Goal: Task Accomplishment & Management: Complete application form

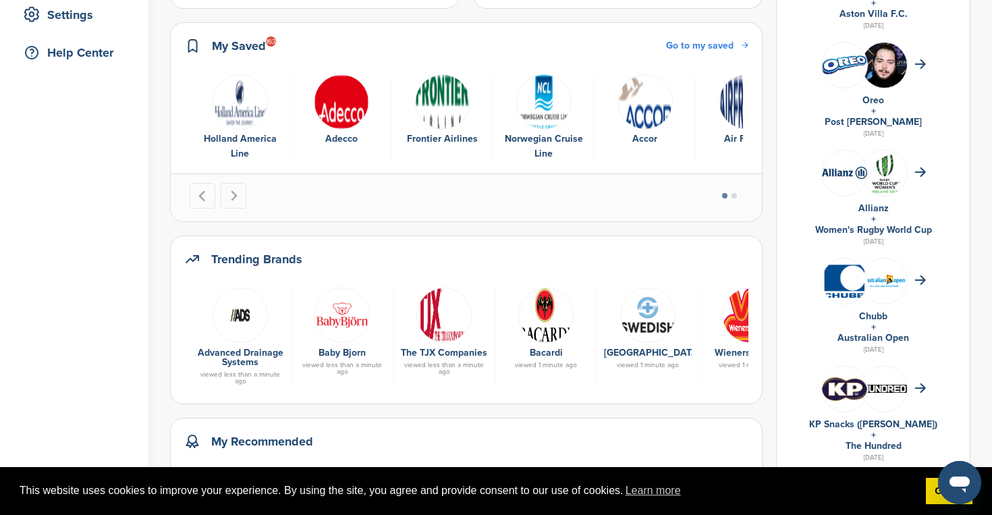
scroll to position [291, 0]
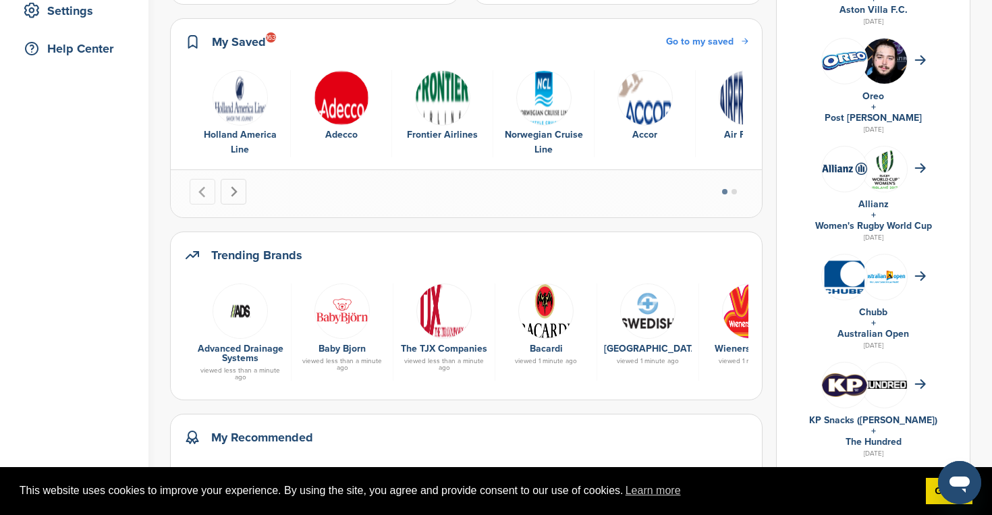
click at [236, 191] on icon "Next slide" at bounding box center [234, 191] width 7 height 11
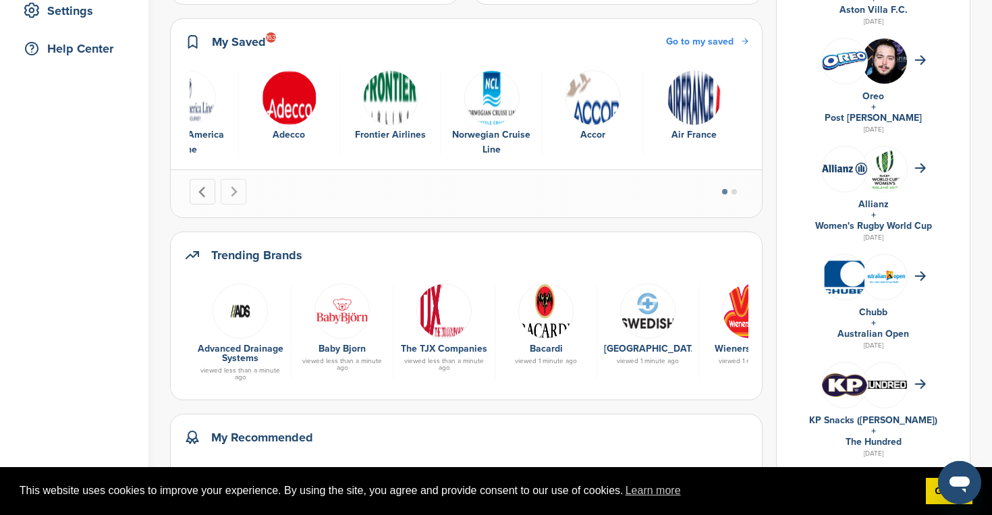
click at [213, 192] on button "Previous slide" at bounding box center [203, 192] width 26 height 26
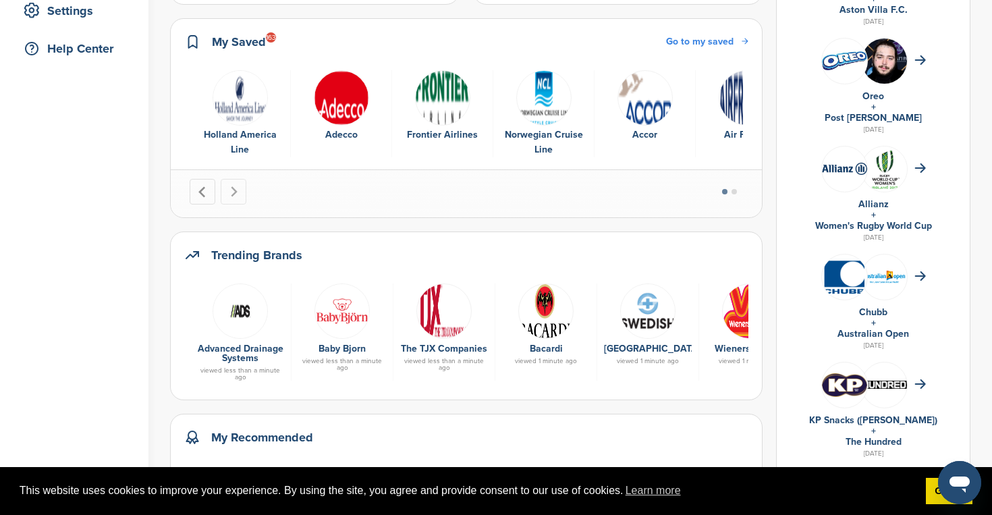
click at [213, 192] on button "Go to last slide" at bounding box center [203, 192] width 26 height 26
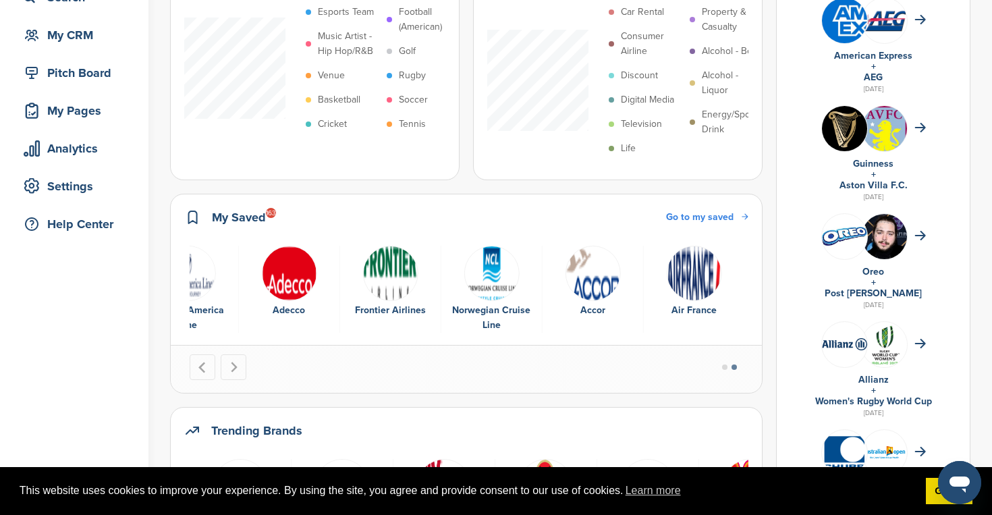
scroll to position [77, 0]
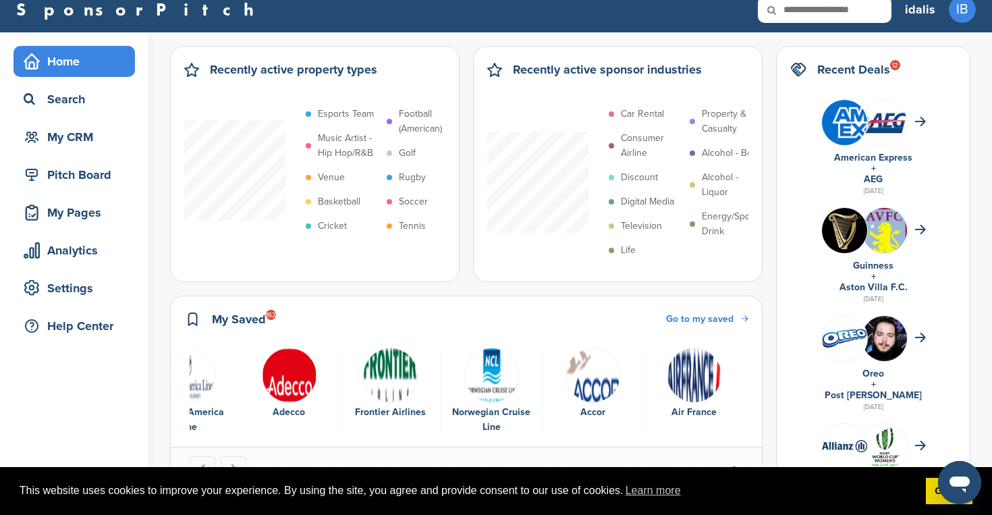
scroll to position [5, 0]
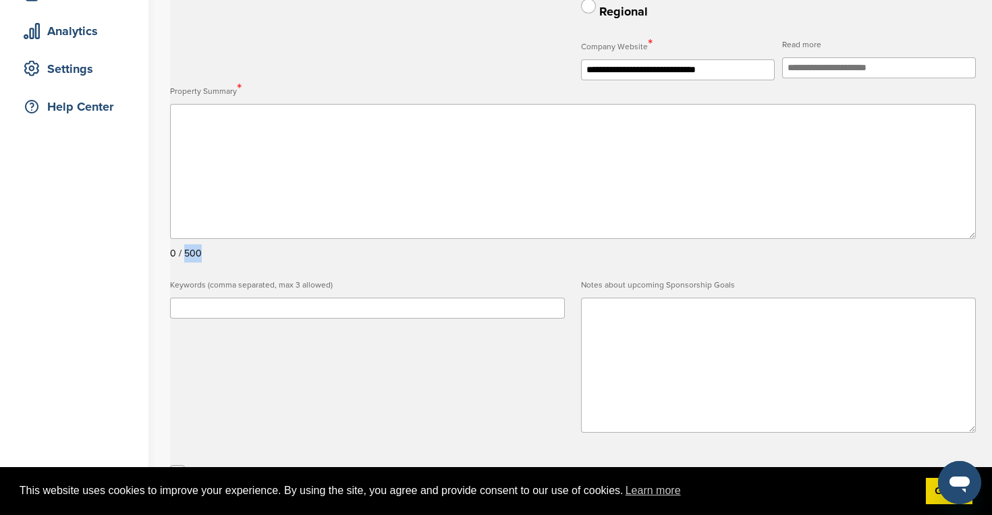
scroll to position [231, 0]
click at [221, 95] on label "Property Summary *" at bounding box center [573, 92] width 806 height 20
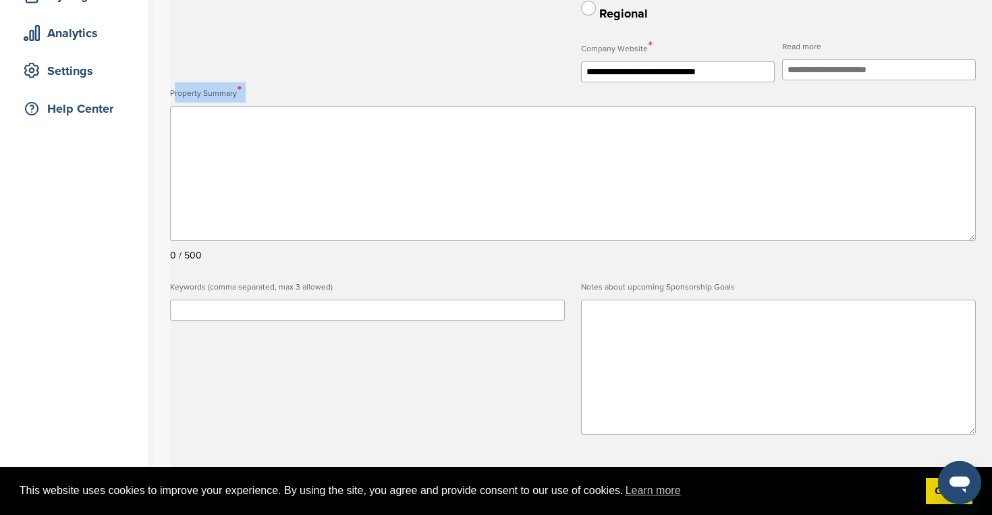
click at [221, 95] on label "Property Summary *" at bounding box center [573, 92] width 806 height 20
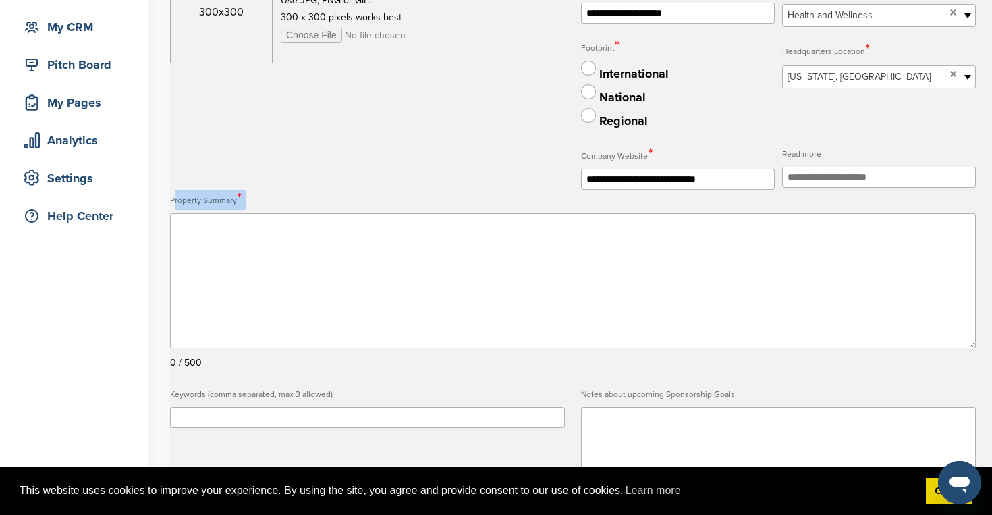
scroll to position [71, 0]
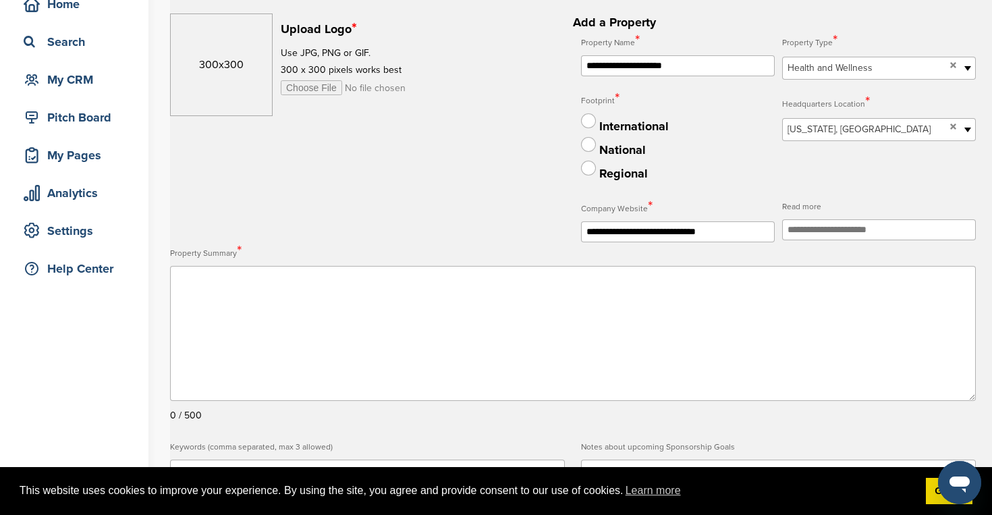
click at [320, 131] on h2 "**********" at bounding box center [573, 352] width 806 height 677
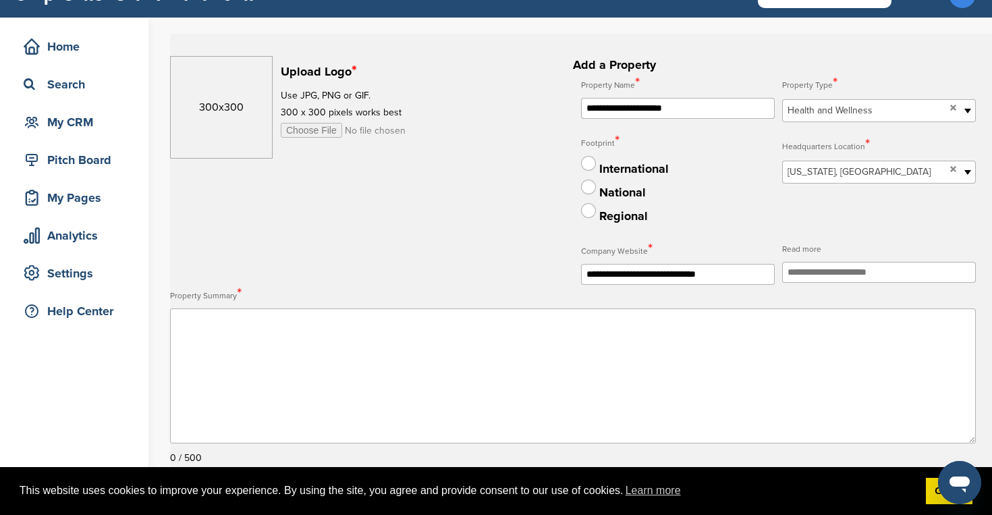
scroll to position [32, 0]
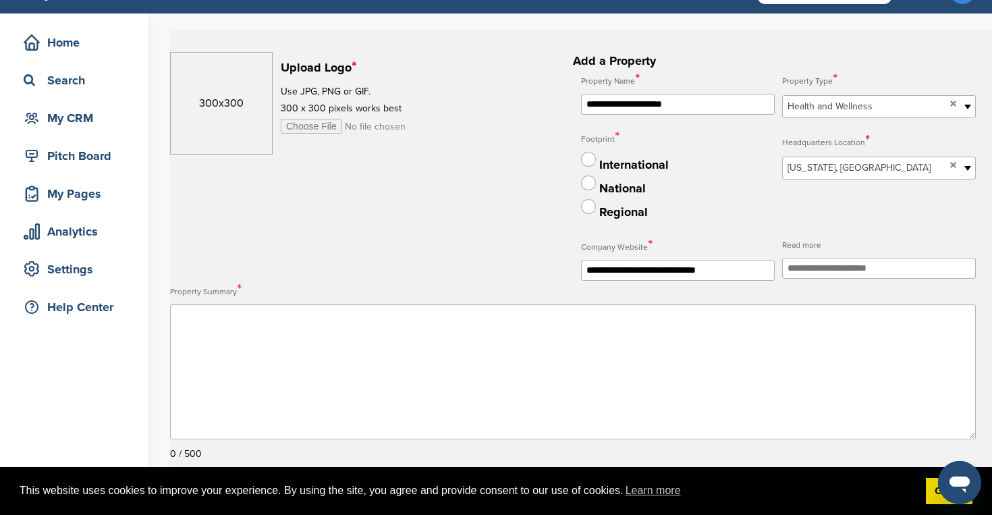
click at [844, 100] on span "Health and Wellness" at bounding box center [866, 107] width 157 height 16
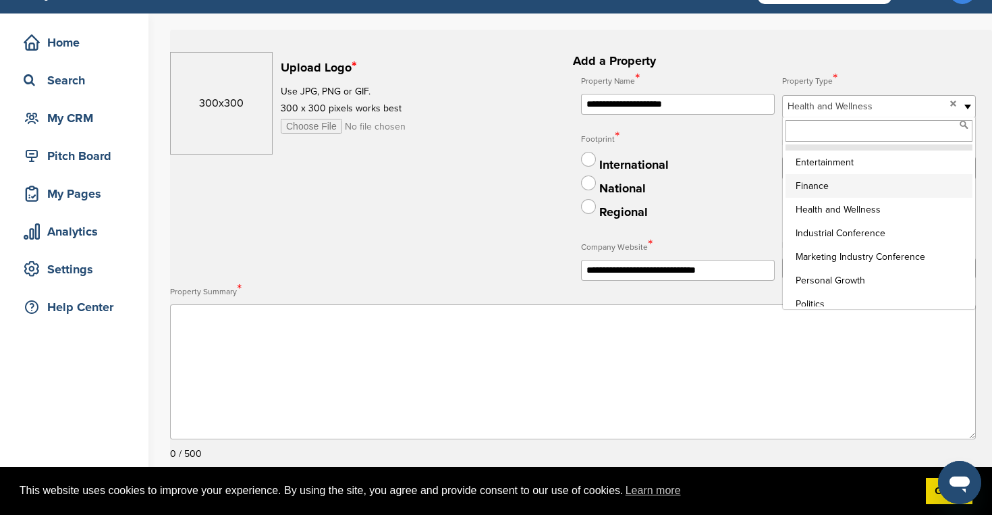
scroll to position [1796, 0]
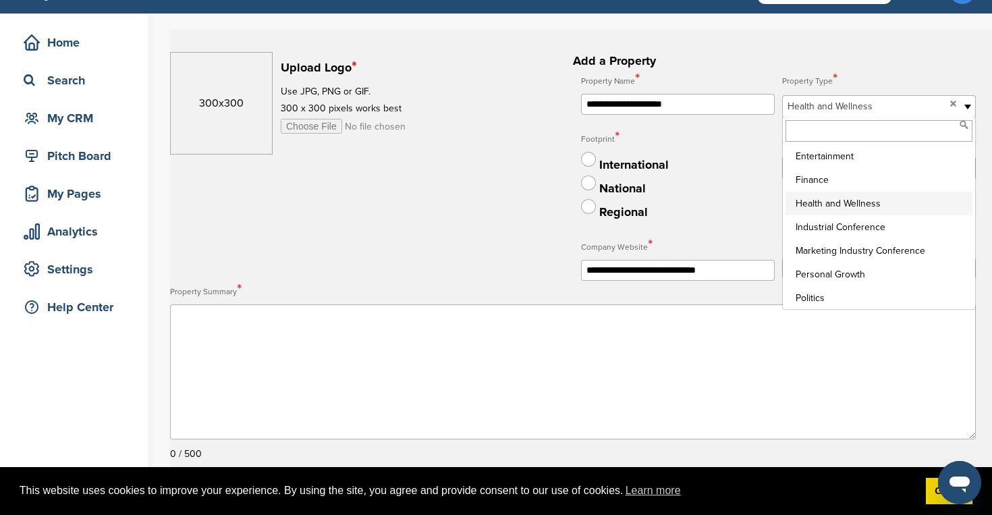
click at [839, 209] on li "Health and Wellness" at bounding box center [879, 204] width 187 height 24
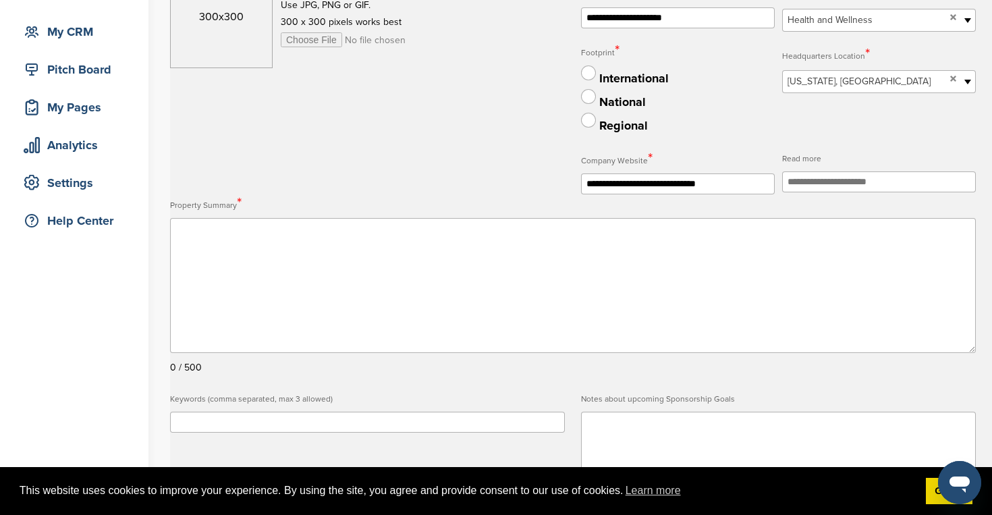
scroll to position [82, 0]
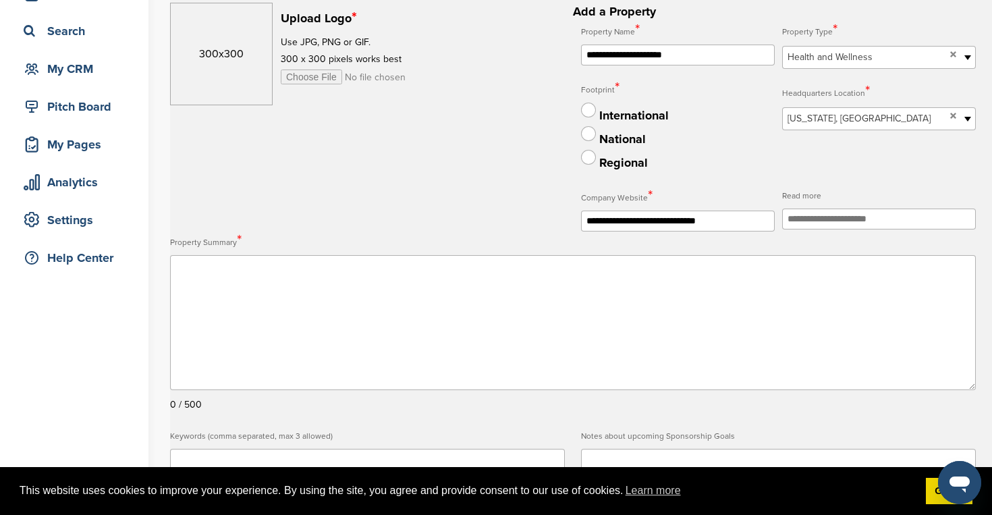
click at [202, 286] on textarea at bounding box center [573, 322] width 806 height 135
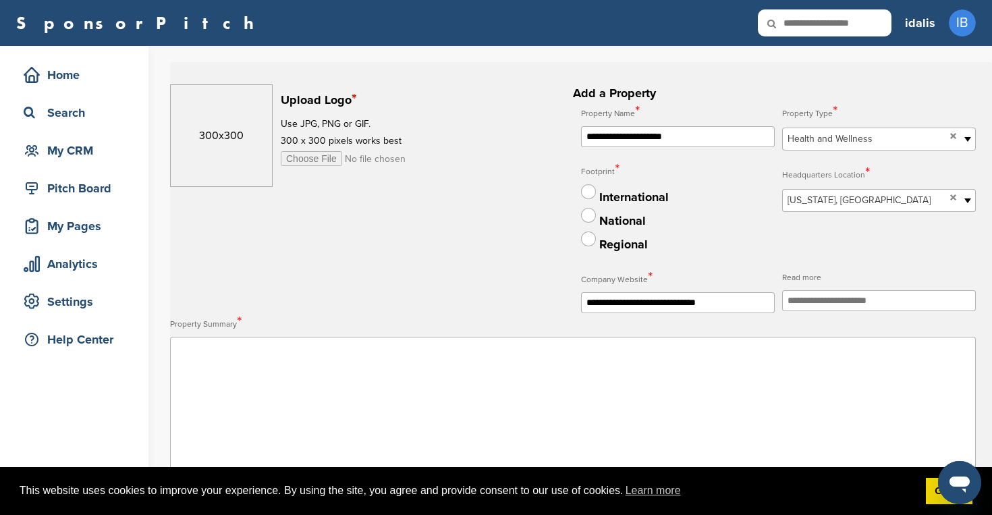
scroll to position [0, 0]
paste textarea "**********"
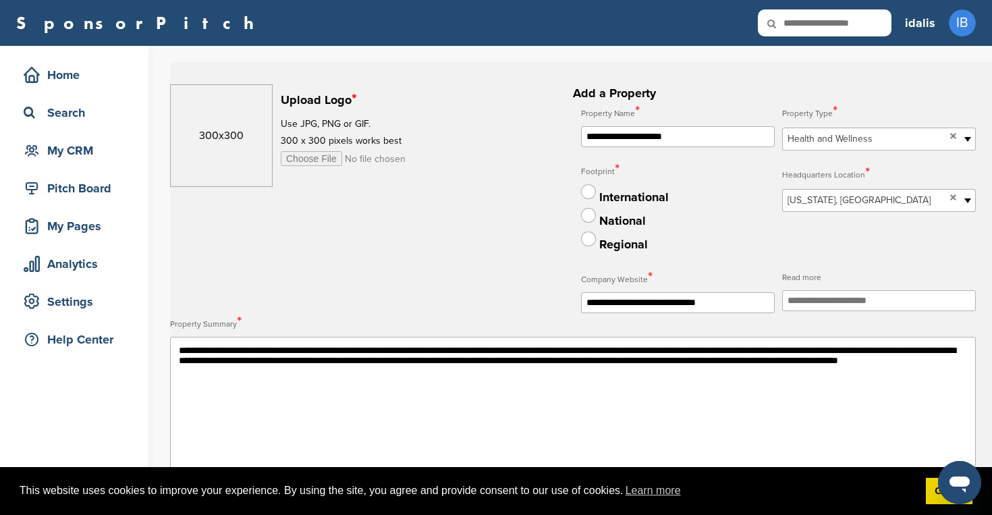
scroll to position [25, 0]
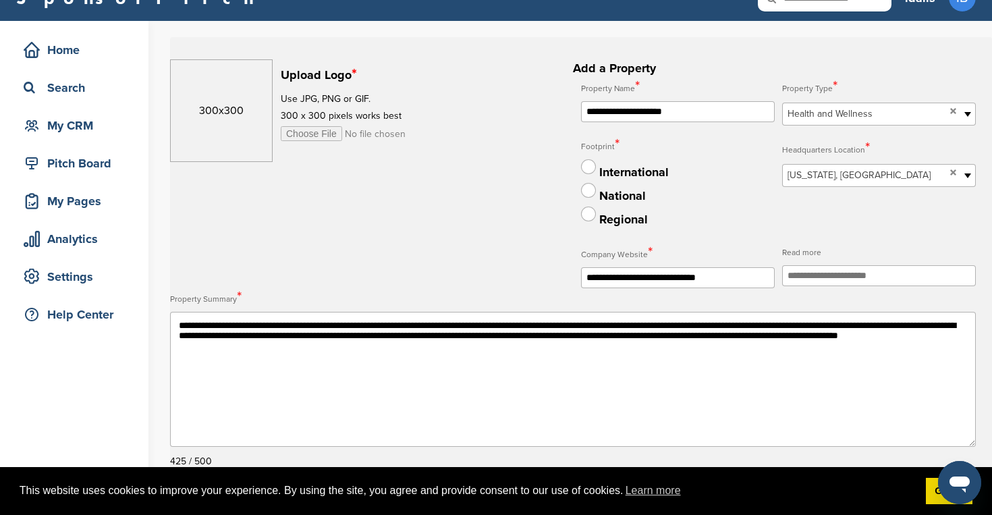
click at [333, 378] on textarea "**********" at bounding box center [573, 379] width 806 height 135
type textarea "**********"
click at [306, 129] on input "file" at bounding box center [384, 133] width 207 height 15
type input "**********"
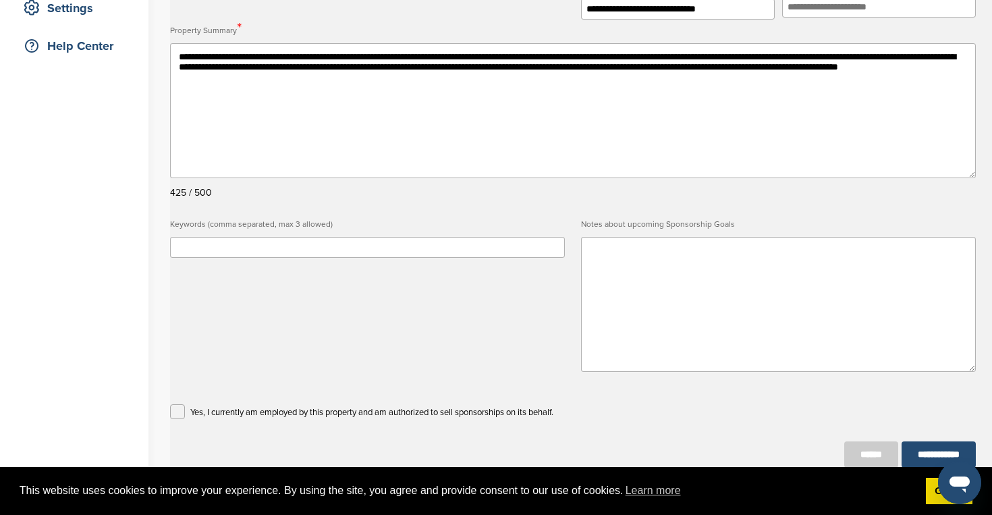
scroll to position [383, 0]
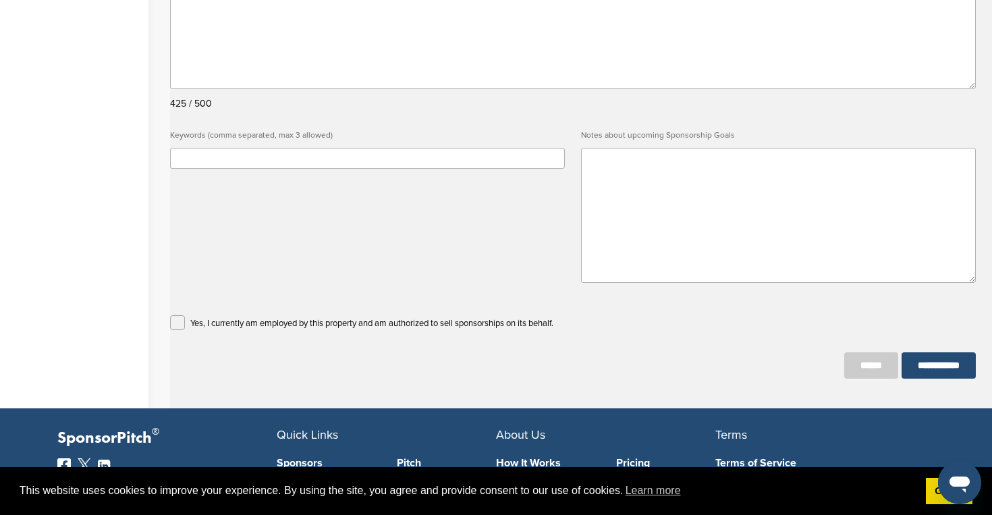
click at [702, 139] on label "Notes about upcoming Sponsorship Goals" at bounding box center [778, 135] width 395 height 18
copy label "Notes about upcoming Sponsorship Goals"
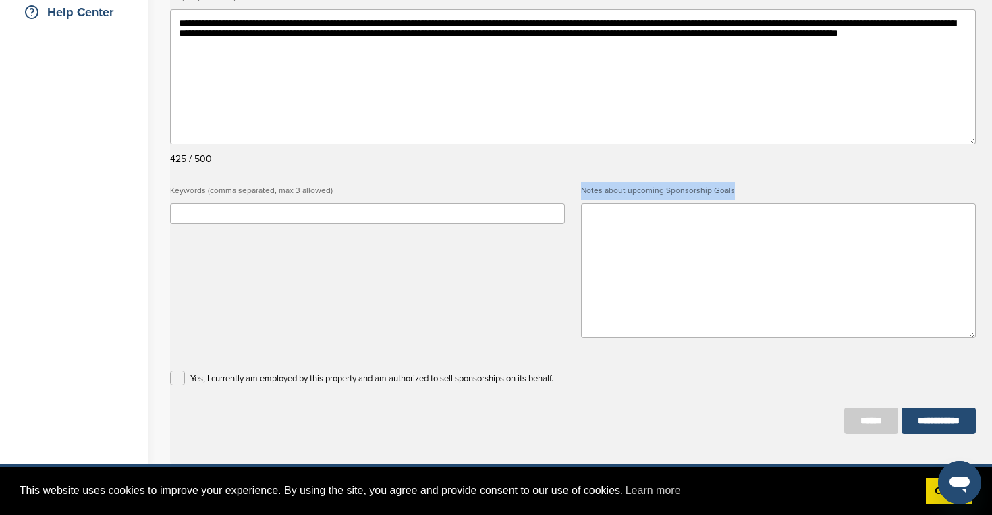
scroll to position [466, 0]
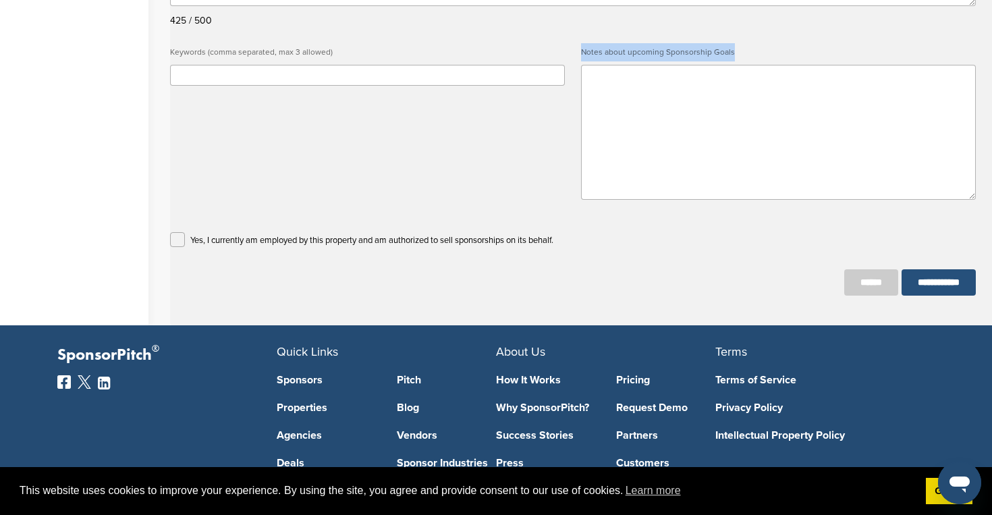
click at [938, 296] on input "**********" at bounding box center [939, 282] width 74 height 26
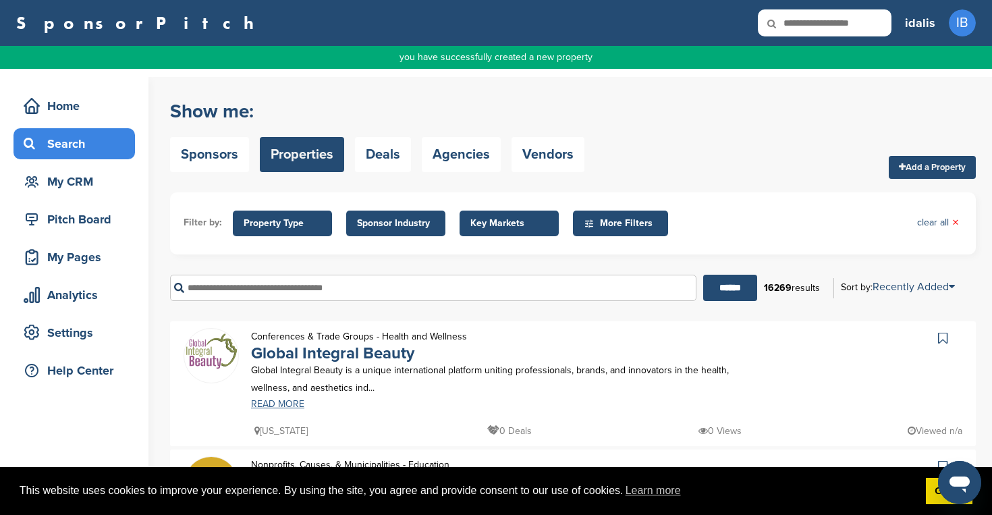
click at [278, 400] on link "READ MORE" at bounding box center [509, 404] width 517 height 9
click at [271, 415] on div "New York 0 Deals 0 Views Viewed n/a" at bounding box center [606, 424] width 711 height 30
click at [271, 409] on link "READ MORE" at bounding box center [509, 404] width 517 height 9
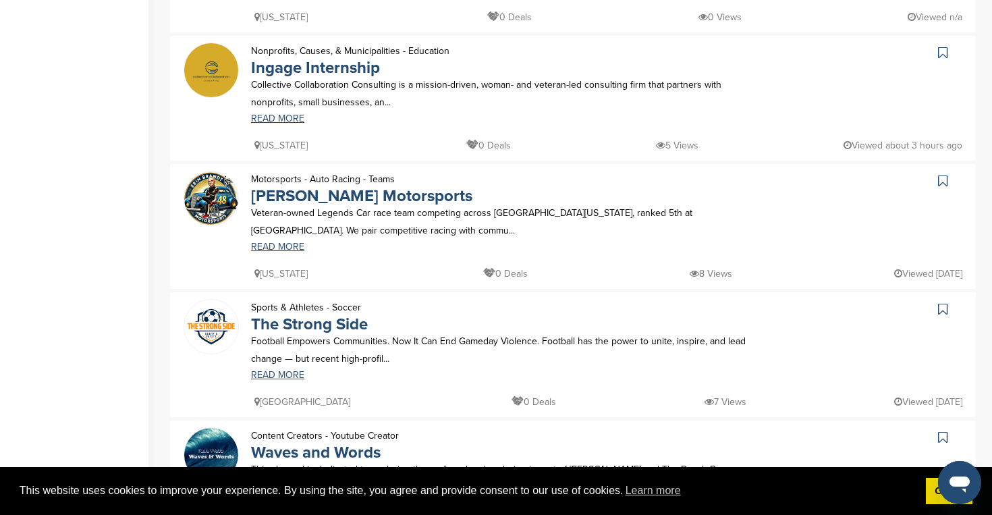
scroll to position [420, 0]
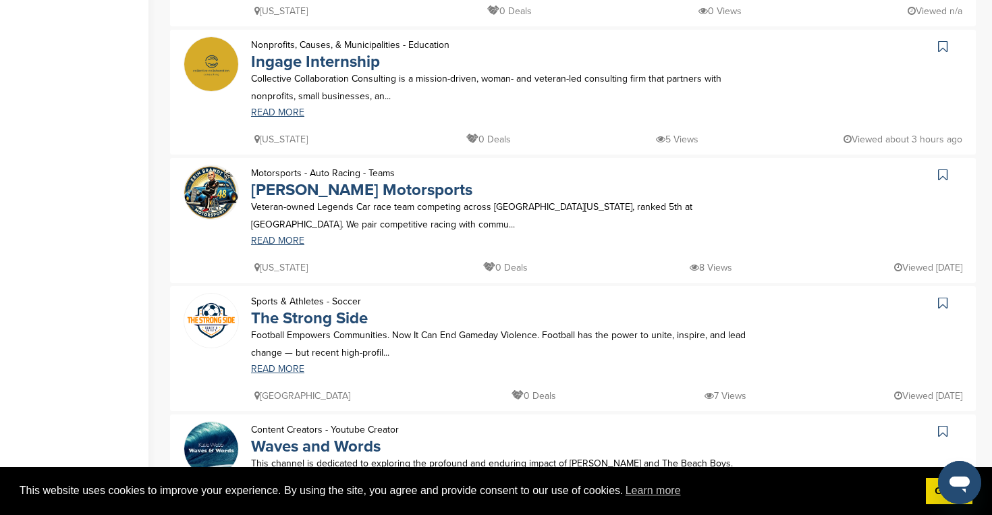
click at [549, 76] on p "Collective Collaboration Consulting is a mission-driven, woman- and veteran-led…" at bounding box center [509, 87] width 517 height 34
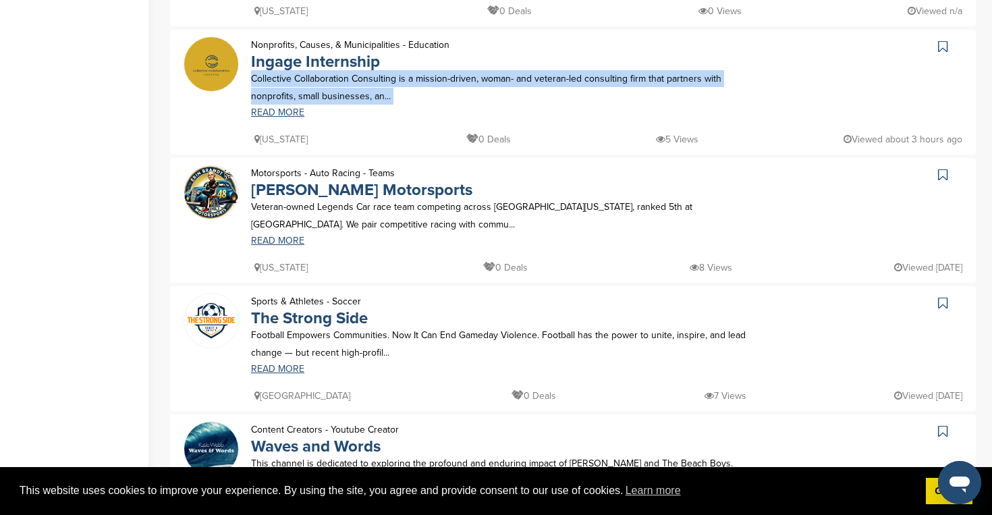
click at [549, 76] on p "Collective Collaboration Consulting is a mission-driven, woman- and veteran-led…" at bounding box center [509, 87] width 517 height 34
click at [546, 89] on p "Collective Collaboration Consulting is a mission-driven, woman- and veteran-led…" at bounding box center [509, 87] width 517 height 34
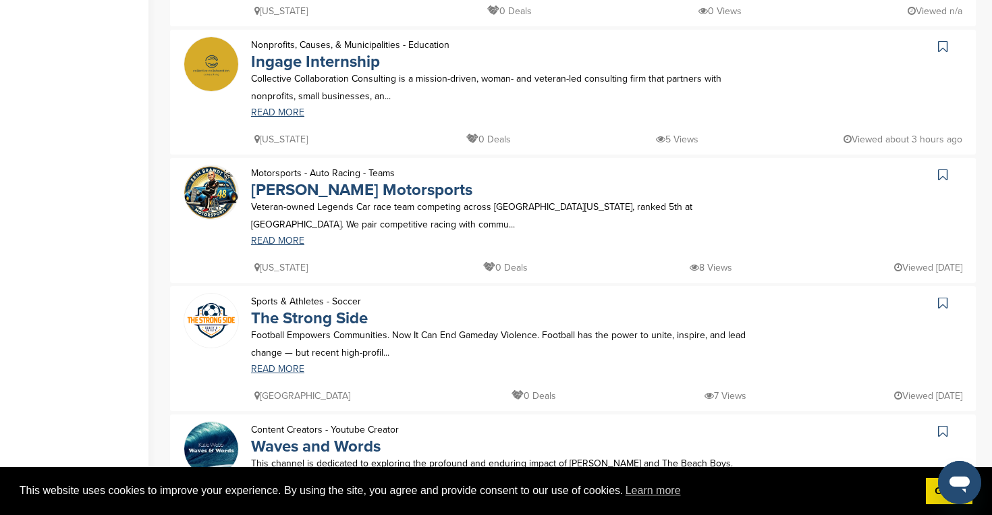
click at [546, 84] on p "Collective Collaboration Consulting is a mission-driven, woman- and veteran-led…" at bounding box center [509, 87] width 517 height 34
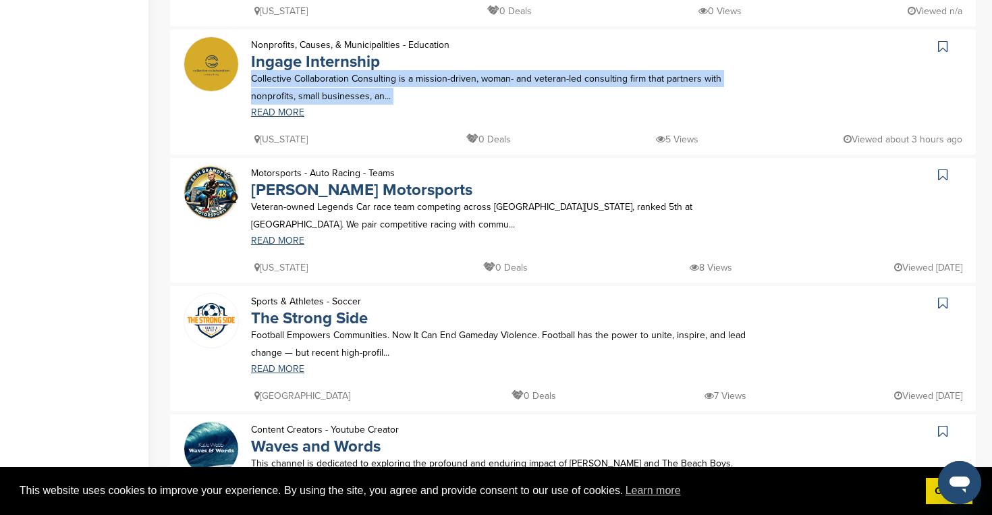
click at [546, 84] on p "Collective Collaboration Consulting is a mission-driven, woman- and veteran-led…" at bounding box center [509, 87] width 517 height 34
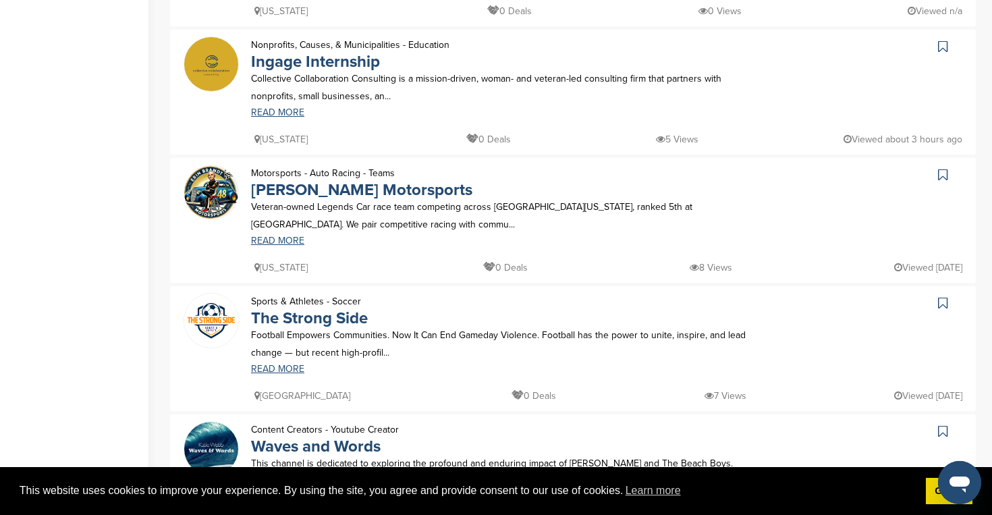
drag, startPoint x: 544, startPoint y: 99, endPoint x: 504, endPoint y: 26, distance: 83.1
click at [500, 86] on p "Collective Collaboration Consulting is a mission-driven, woman- and veteran-led…" at bounding box center [509, 87] width 517 height 34
drag, startPoint x: 340, startPoint y: 136, endPoint x: 305, endPoint y: 26, distance: 114.9
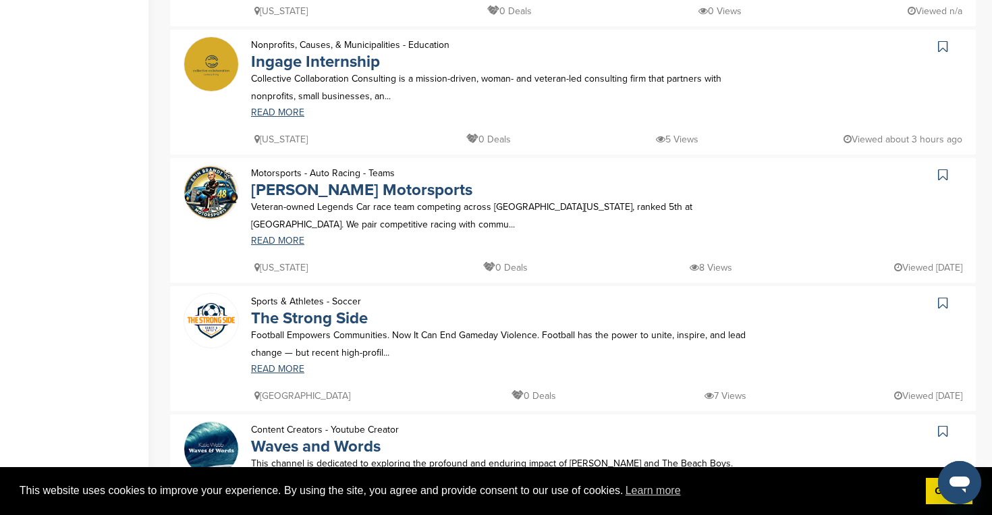
click at [154, 49] on div "Home Search My CRM Pitch Board My Pages Analytics Settings Help Center Show me:…" at bounding box center [496, 446] width 992 height 1578
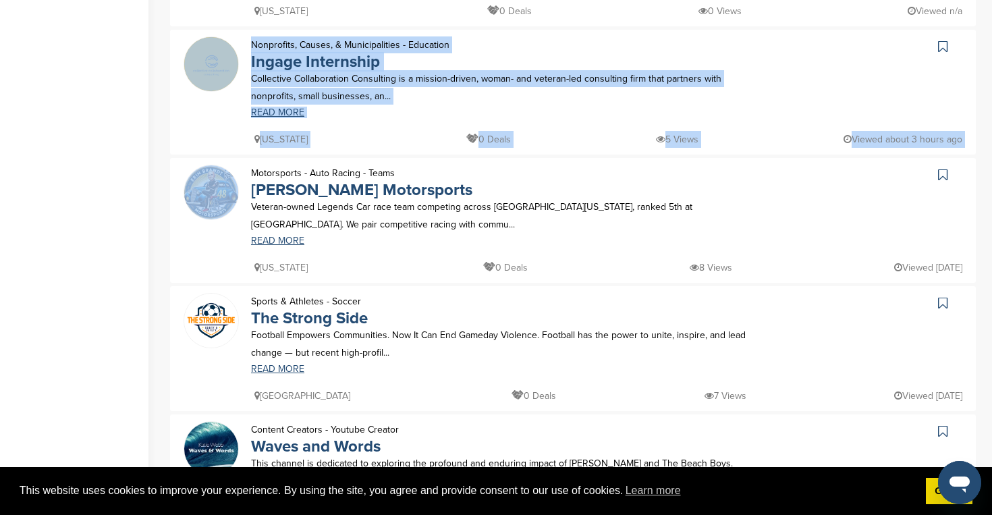
drag, startPoint x: 170, startPoint y: 28, endPoint x: 615, endPoint y: 158, distance: 463.3
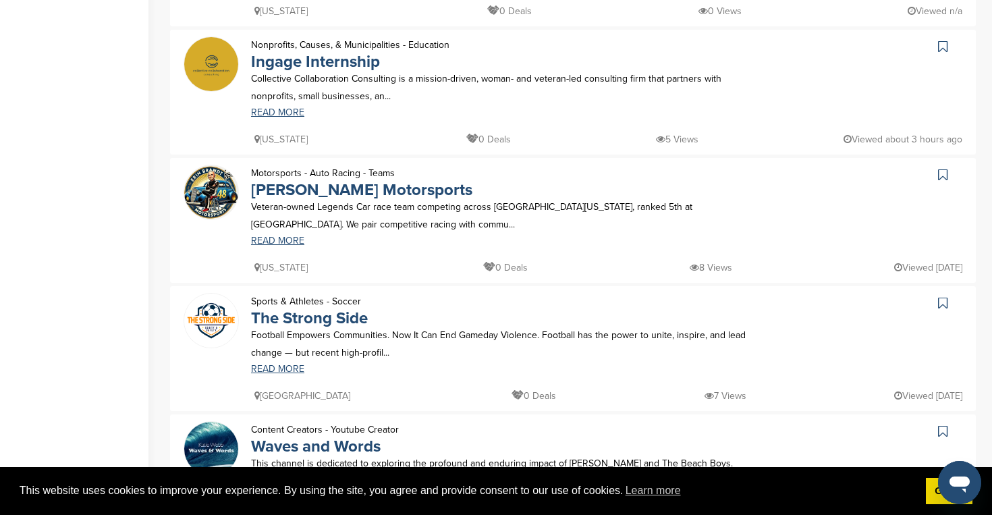
click at [957, 88] on div at bounding box center [873, 76] width 182 height 81
drag, startPoint x: 966, startPoint y: 139, endPoint x: 198, endPoint y: 38, distance: 774.1
click at [198, 38] on div "Nonprofits, Causes, & Municipalities - Education Ingage Internship Collective C…" at bounding box center [573, 92] width 806 height 125
click at [558, 112] on link "READ MORE" at bounding box center [509, 112] width 517 height 9
click at [71, 132] on div "Home Search My CRM Pitch Board My Pages Analytics Settings Help Center" at bounding box center [74, 446] width 149 height 1578
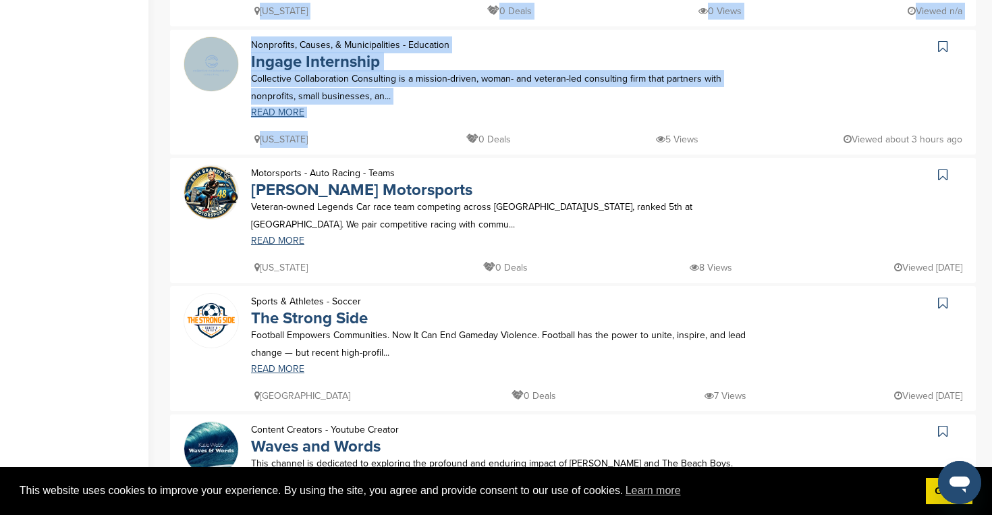
drag, startPoint x: 135, startPoint y: 38, endPoint x: 539, endPoint y: 113, distance: 411.1
click at [542, 117] on div "Home Search My CRM Pitch Board My Pages Analytics Settings Help Center Show me:…" at bounding box center [496, 446] width 992 height 1578
click at [130, 66] on div "Home Search My CRM Pitch Board My Pages Analytics Settings Help Center" at bounding box center [74, 446] width 149 height 1578
drag, startPoint x: 180, startPoint y: 38, endPoint x: 830, endPoint y: 144, distance: 658.6
click at [830, 144] on div "Nonprofits, Causes, & Municipalities - Education Ingage Internship Collective C…" at bounding box center [573, 92] width 806 height 125
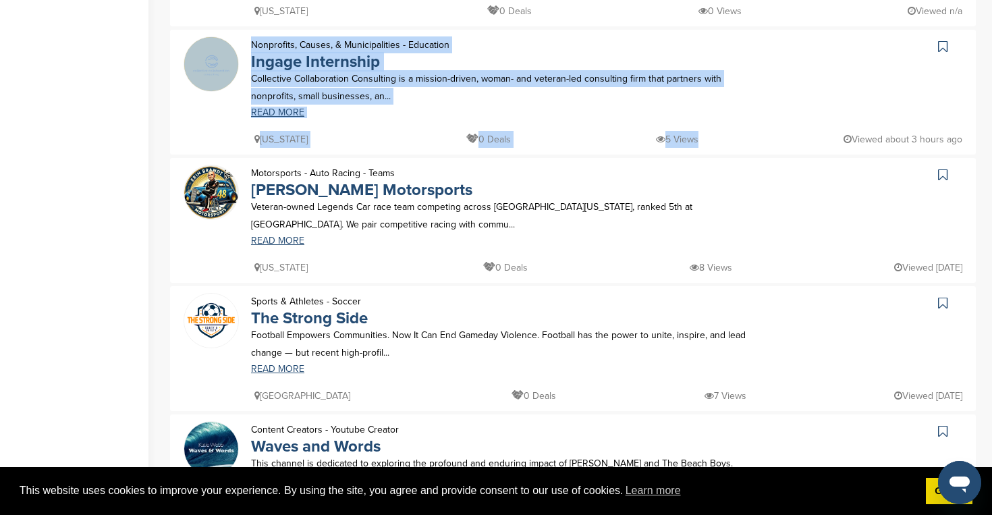
click at [139, 163] on div "Home Search My CRM Pitch Board My Pages Analytics Settings Help Center" at bounding box center [74, 446] width 149 height 1578
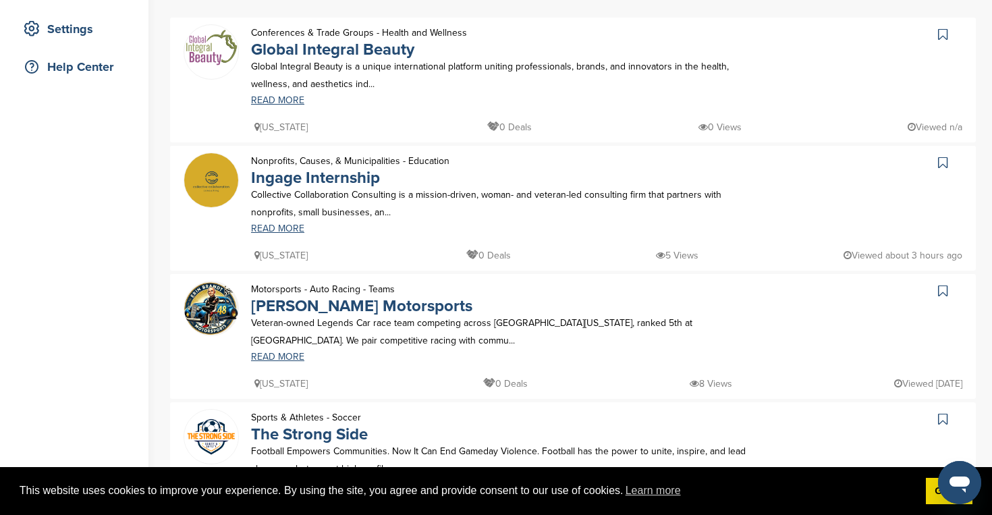
scroll to position [342, 0]
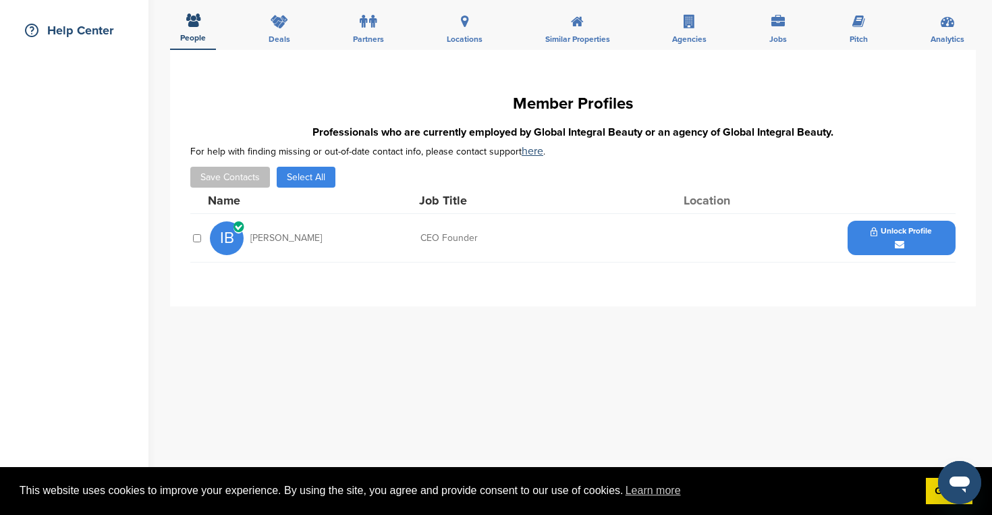
scroll to position [318, 0]
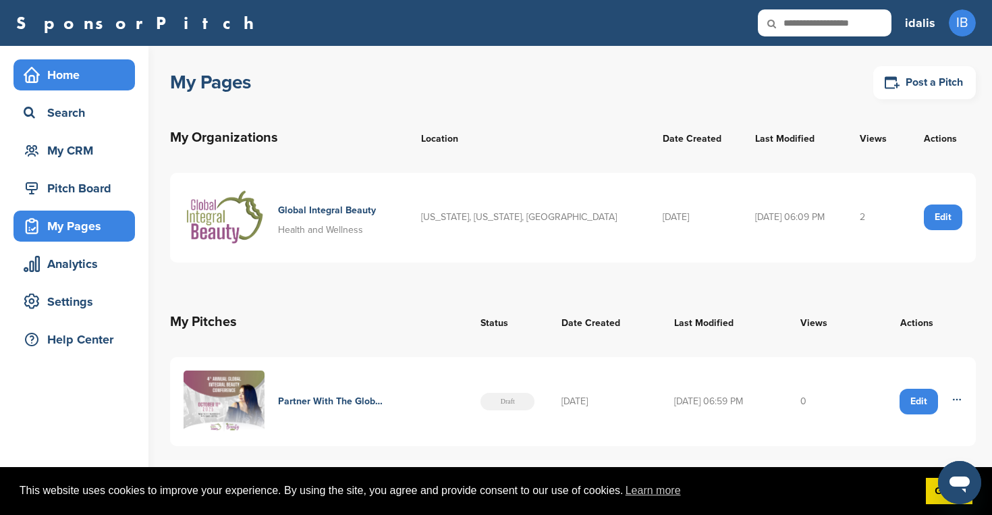
click at [55, 80] on div "Home" at bounding box center [77, 75] width 115 height 24
